Goal: Navigation & Orientation: Understand site structure

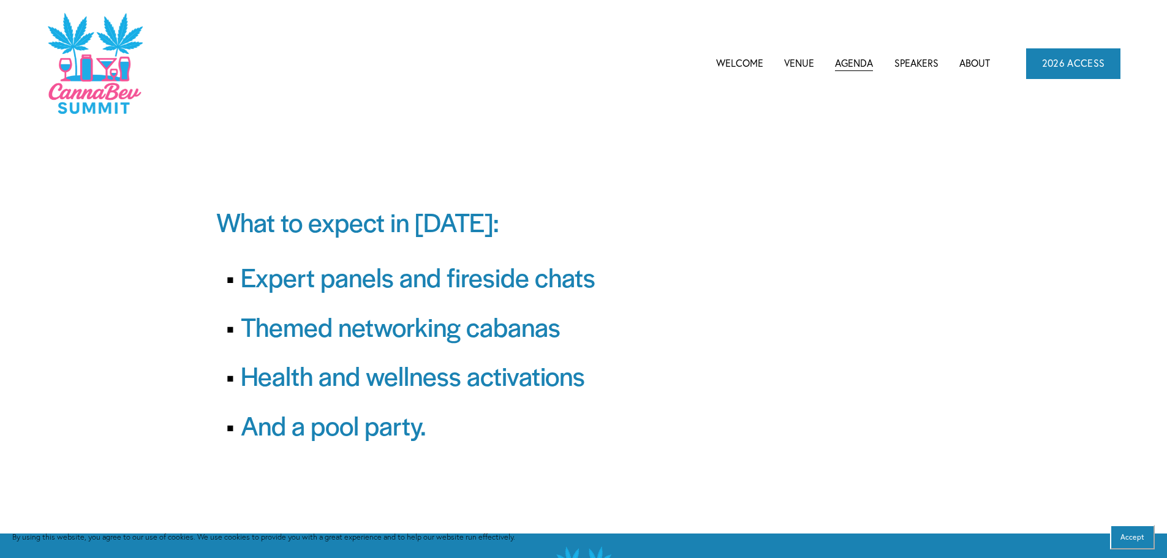
click at [749, 65] on link "Welcome" at bounding box center [739, 63] width 47 height 18
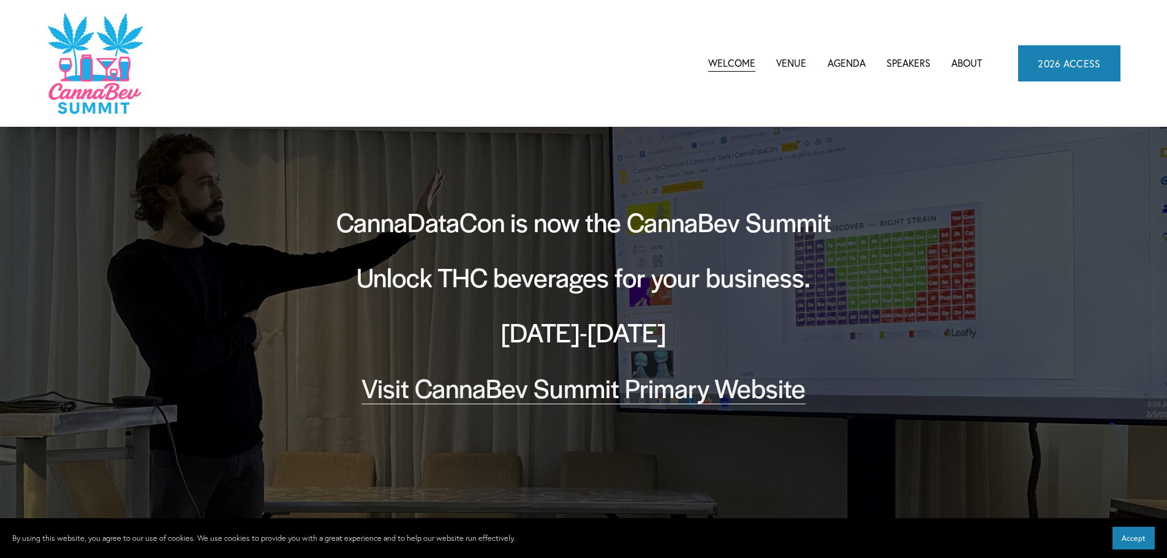
click at [908, 63] on link "Speakers" at bounding box center [909, 63] width 44 height 18
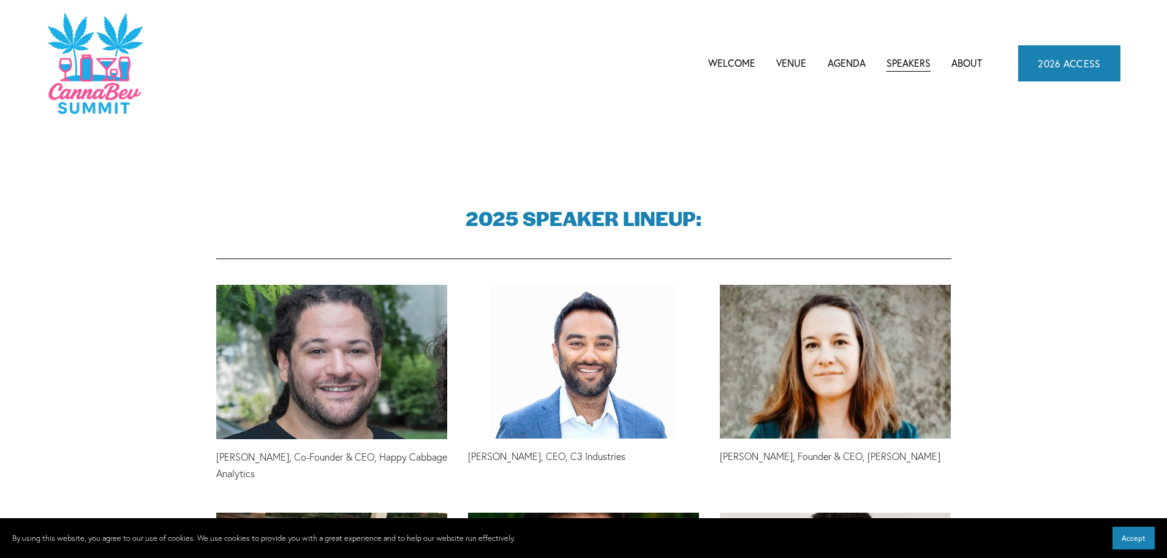
click at [799, 64] on link "Venue" at bounding box center [791, 63] width 30 height 18
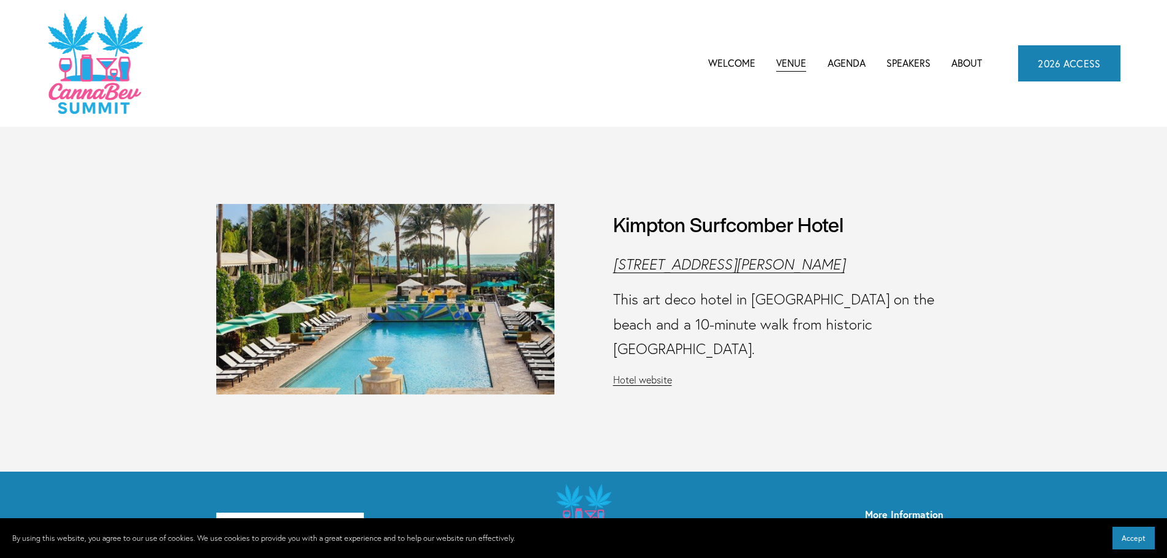
click at [0, 0] on span "CannaBev Summit 2026" at bounding box center [0, 0] width 0 height 0
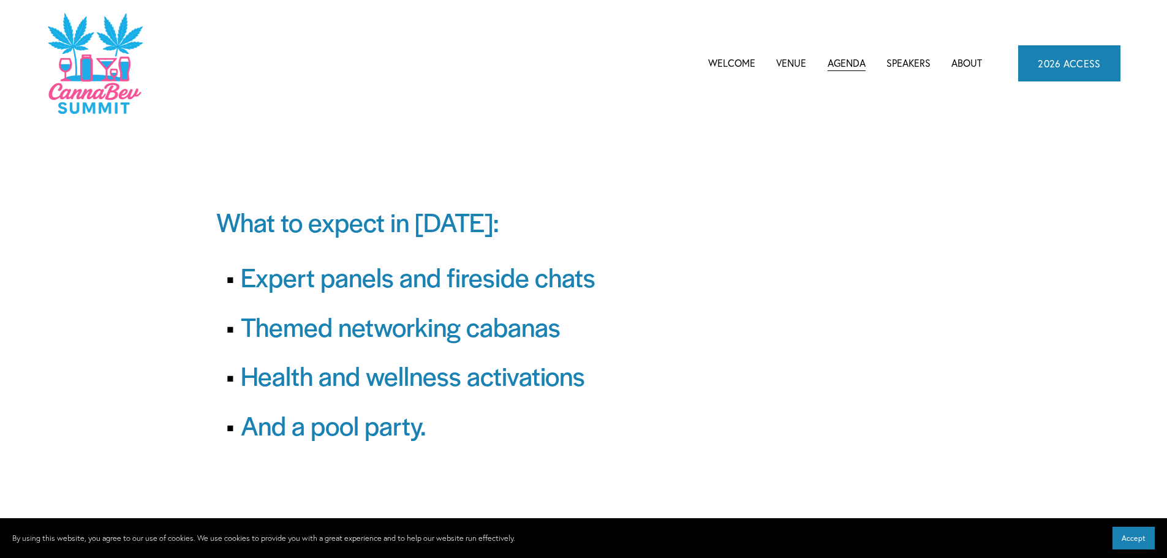
click at [957, 62] on link "About" at bounding box center [967, 63] width 31 height 18
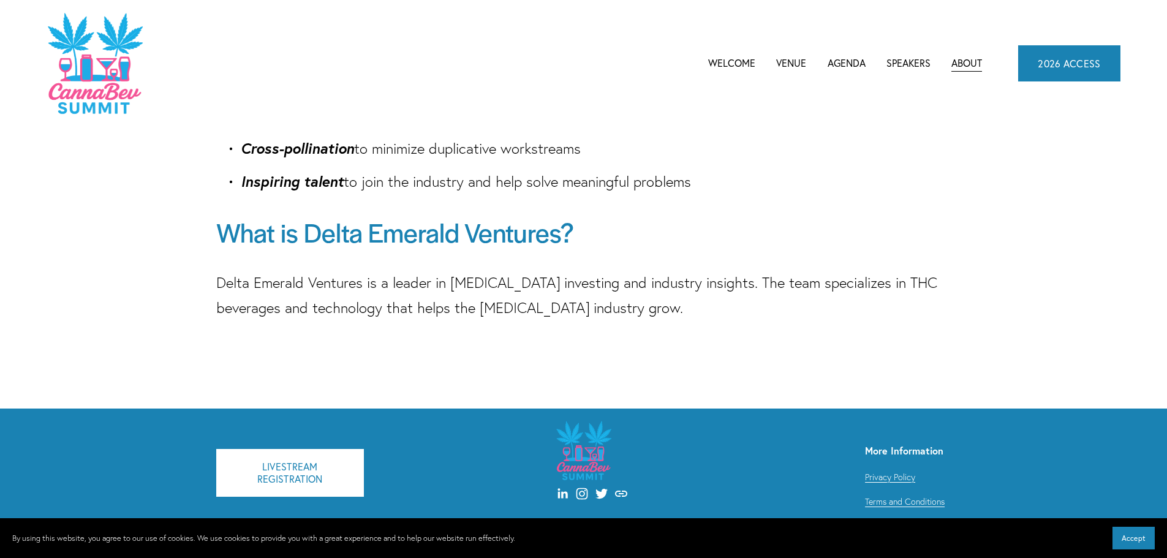
scroll to position [443, 0]
